Goal: Find specific page/section: Find specific page/section

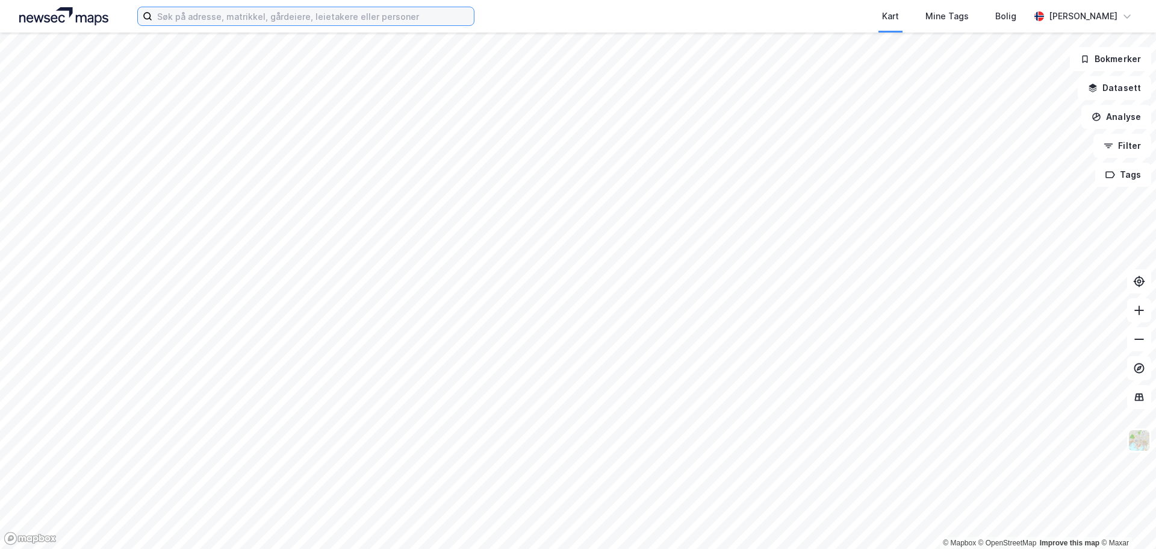
click at [294, 15] on input at bounding box center [313, 16] width 322 height 18
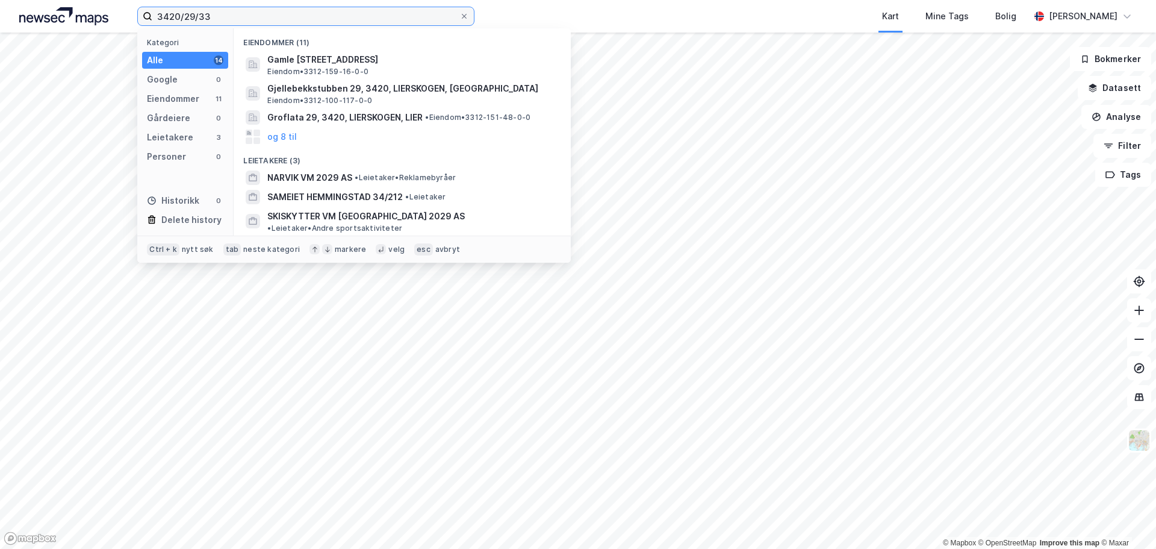
type input "3420/29/33"
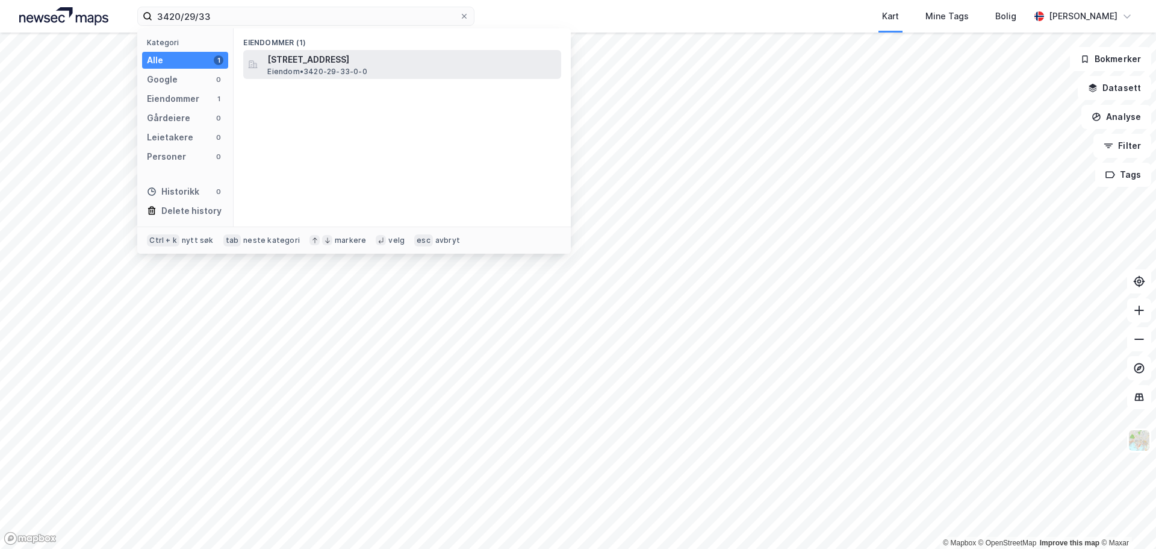
click at [303, 67] on span "Eiendom • 3420-29-33-0-0" at bounding box center [316, 72] width 99 height 10
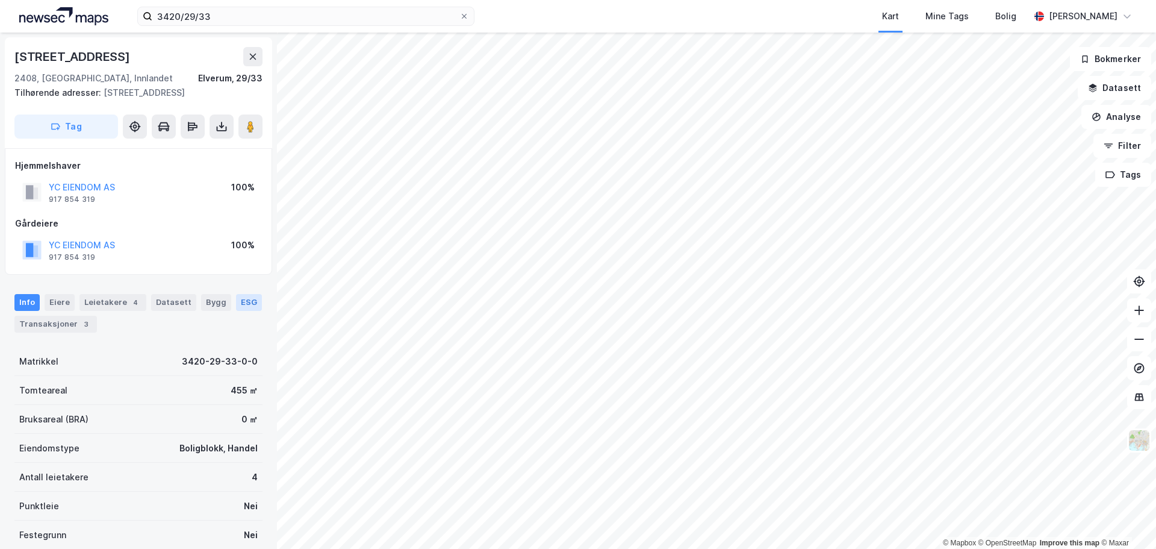
click at [244, 300] on div "ESG" at bounding box center [249, 302] width 26 height 17
